Goal: Task Accomplishment & Management: Manage account settings

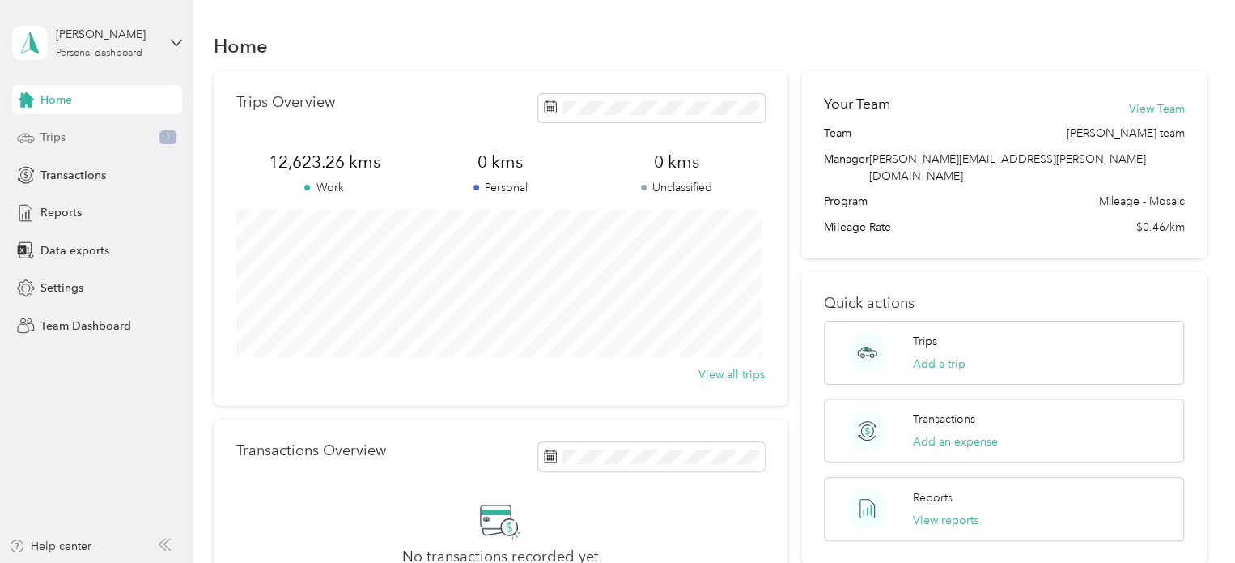
click at [44, 142] on span "Trips" at bounding box center [52, 137] width 25 height 17
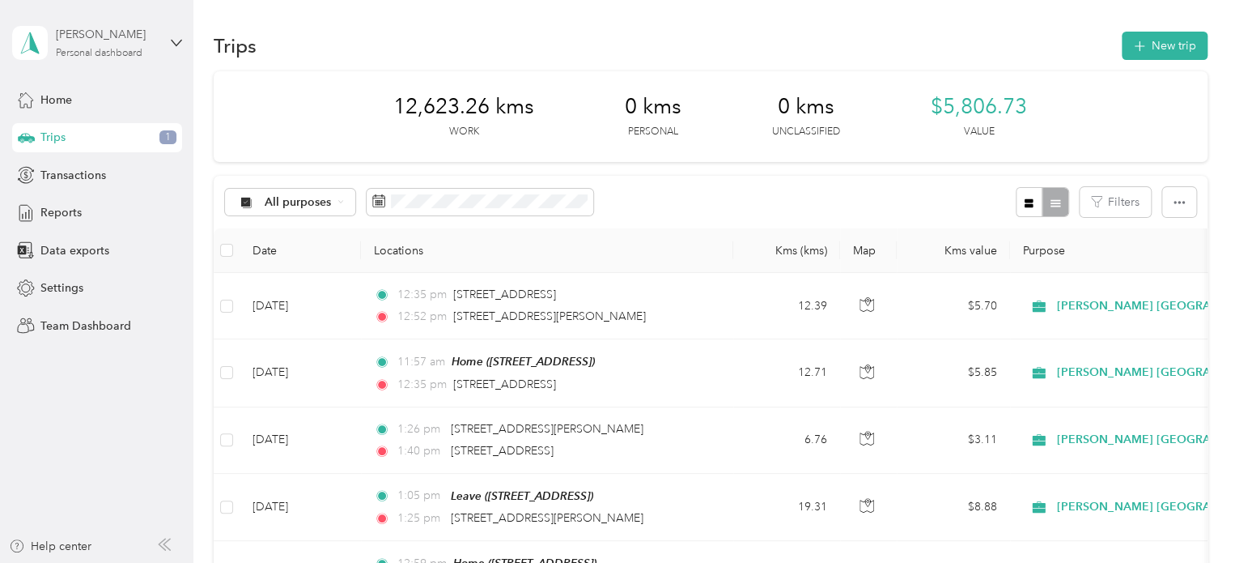
click at [104, 41] on div "[PERSON_NAME]" at bounding box center [106, 34] width 101 height 17
click at [70, 197] on div "Log out" at bounding box center [273, 204] width 501 height 28
